Goal: Task Accomplishment & Management: Manage account settings

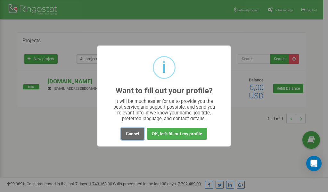
click at [133, 132] on button "Cancel" at bounding box center [132, 134] width 23 height 12
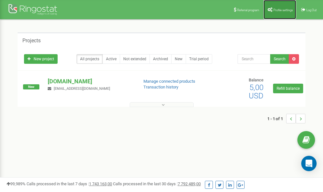
click at [279, 11] on span "Profile settings" at bounding box center [283, 10] width 20 height 4
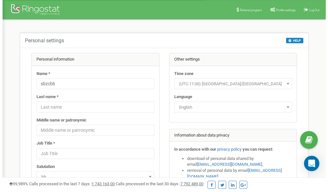
scroll to position [32, 0]
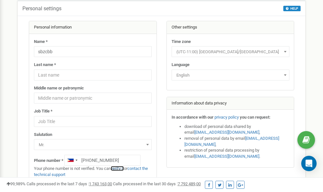
click at [120, 168] on link "verify it" at bounding box center [117, 168] width 13 height 5
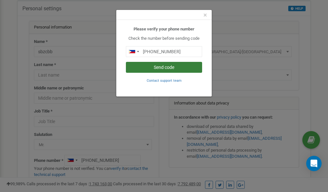
click at [150, 67] on button "Send code" at bounding box center [164, 67] width 76 height 11
